Goal: Task Accomplishment & Management: Manage account settings

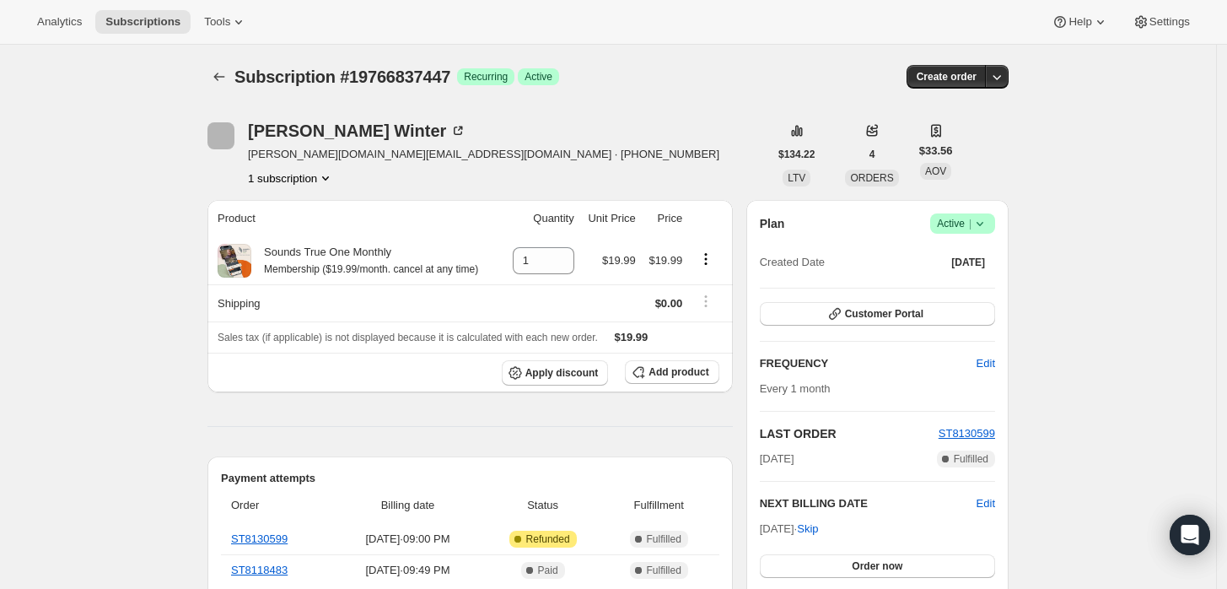
click at [960, 231] on span "Active |" at bounding box center [962, 223] width 51 height 17
click at [948, 285] on span "Cancel subscription" at bounding box center [968, 284] width 95 height 13
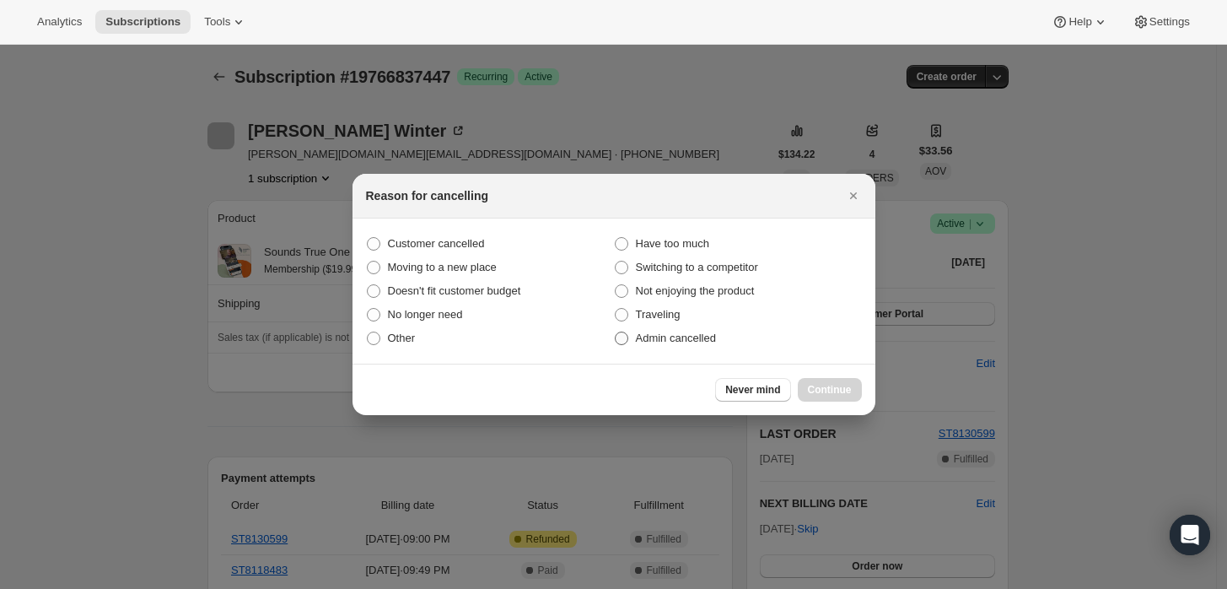
click at [659, 330] on span "Admin cancelled" at bounding box center [676, 338] width 80 height 17
click at [615, 331] on input "Admin cancelled" at bounding box center [615, 331] width 1 height 1
radio input "true"
click at [839, 386] on span "Continue" at bounding box center [830, 389] width 44 height 13
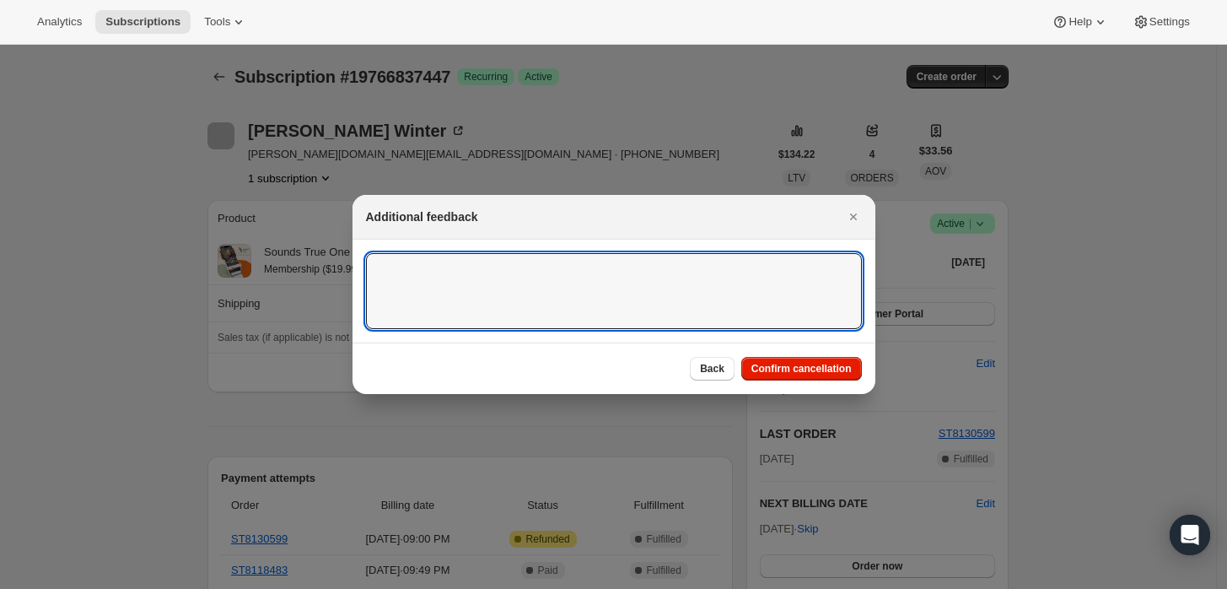
click at [658, 307] on textarea ":rbj:" at bounding box center [614, 291] width 496 height 76
type textarea "Customer requested cancellation and refund."
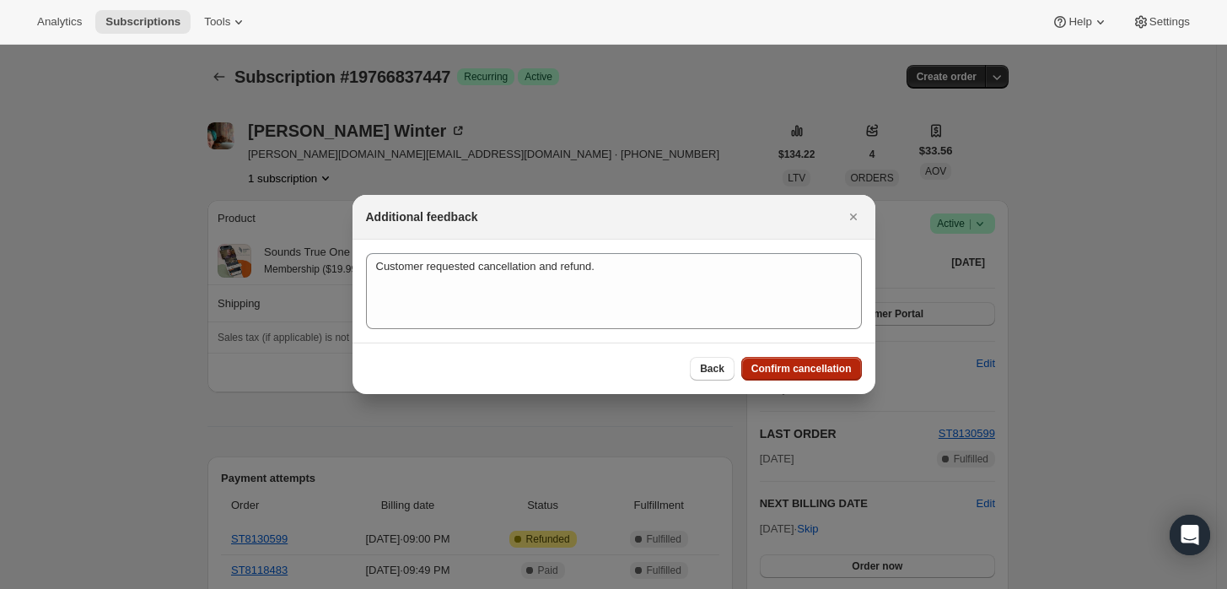
click at [782, 366] on span "Confirm cancellation" at bounding box center [801, 368] width 100 height 13
